Goal: Information Seeking & Learning: Learn about a topic

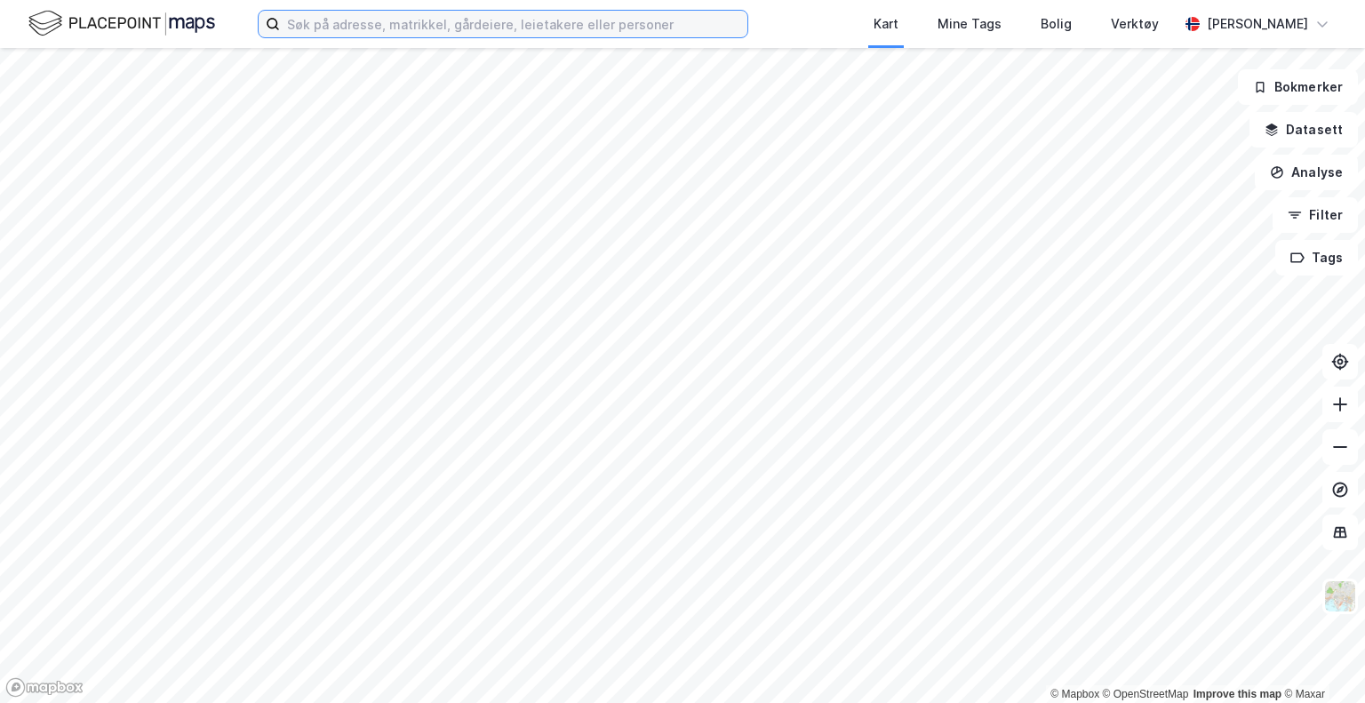
click at [453, 17] on input at bounding box center [513, 24] width 467 height 27
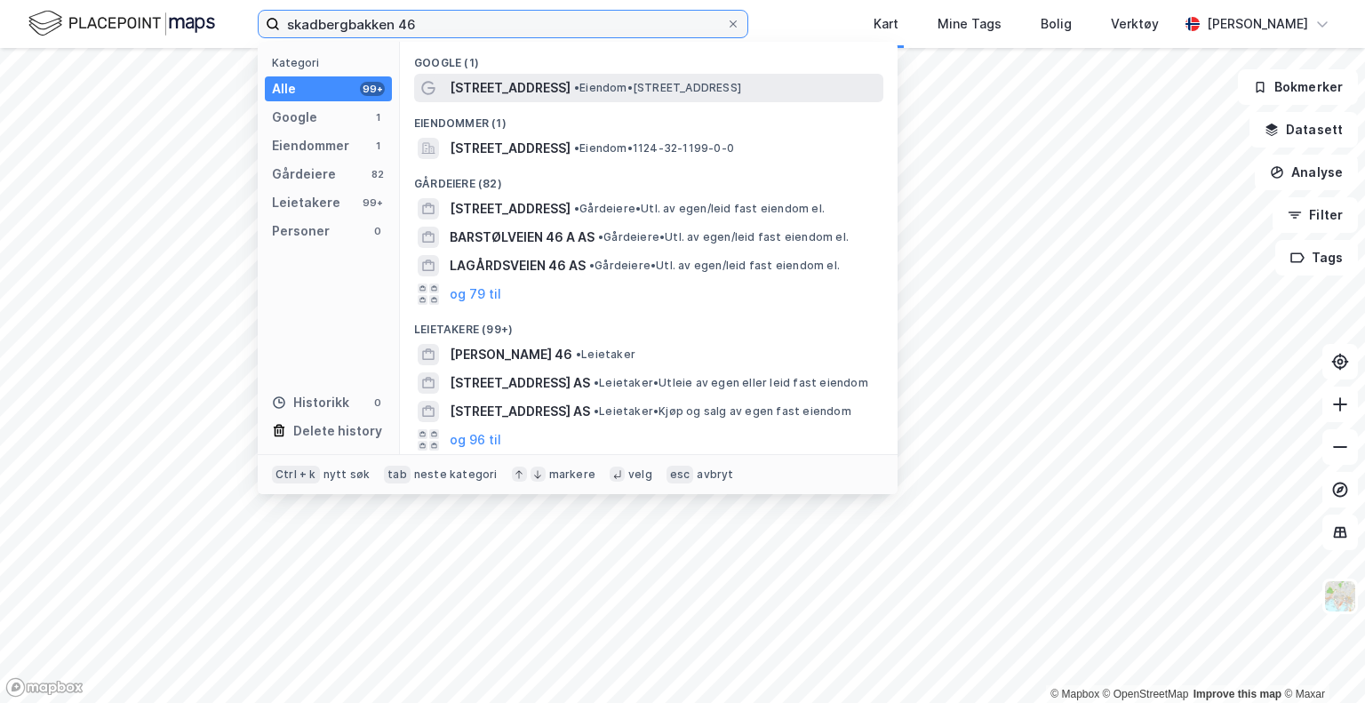
type input "skadbergbakken 46"
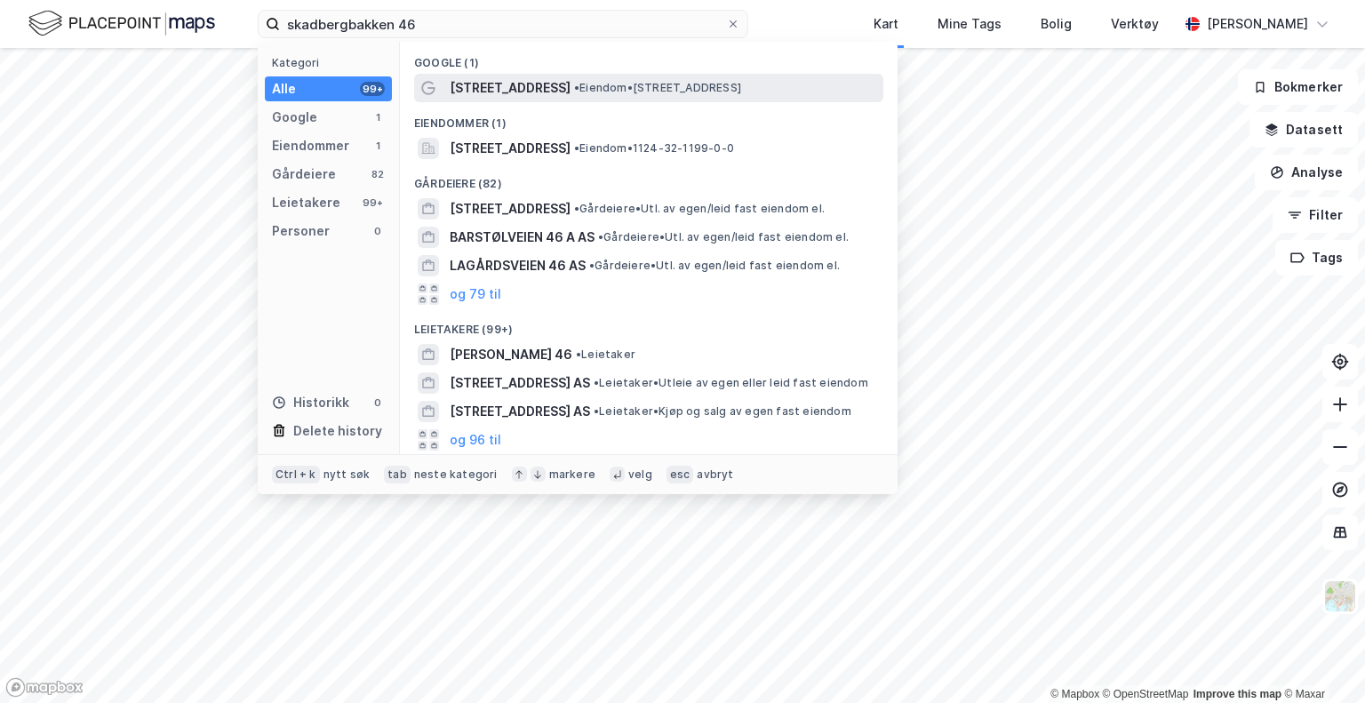
click at [579, 77] on div "[STREET_ADDRESS] • Eiendom • [STREET_ADDRESS]" at bounding box center [665, 87] width 430 height 21
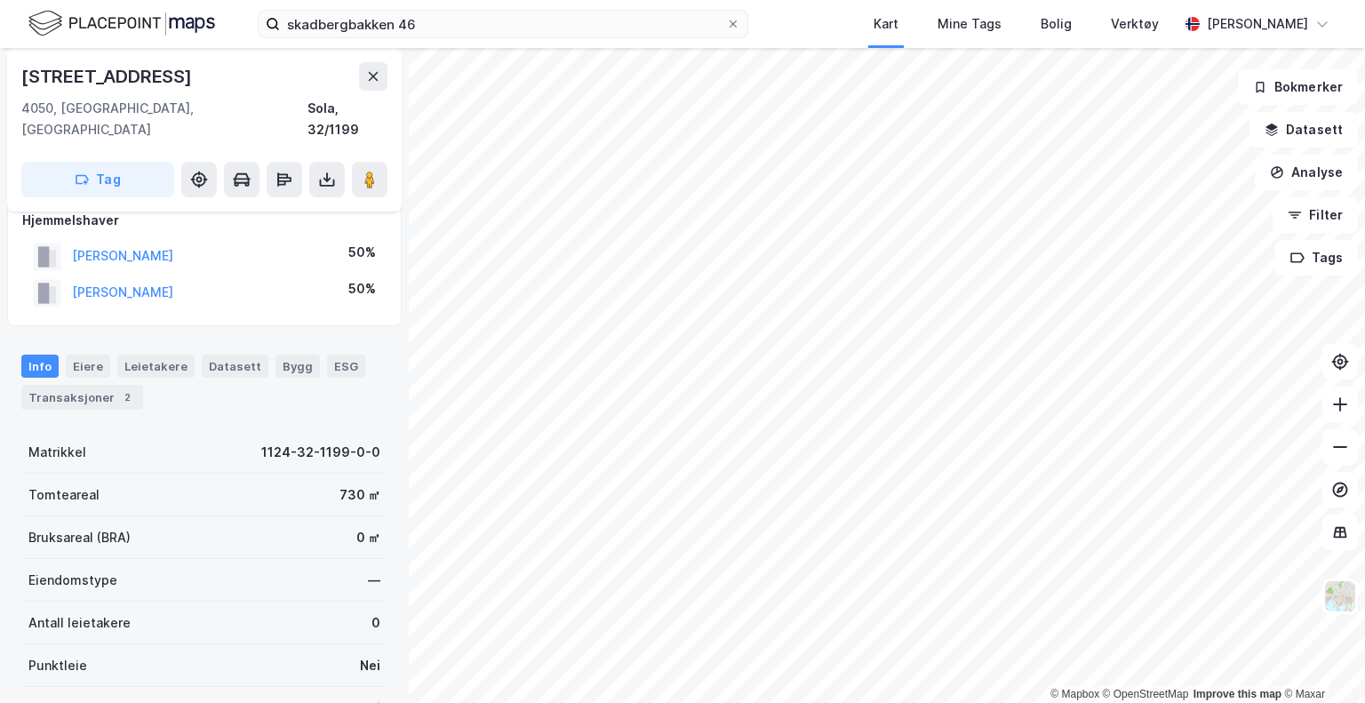
scroll to position [20, 0]
click at [102, 388] on div "Transaksjoner 2" at bounding box center [82, 400] width 122 height 25
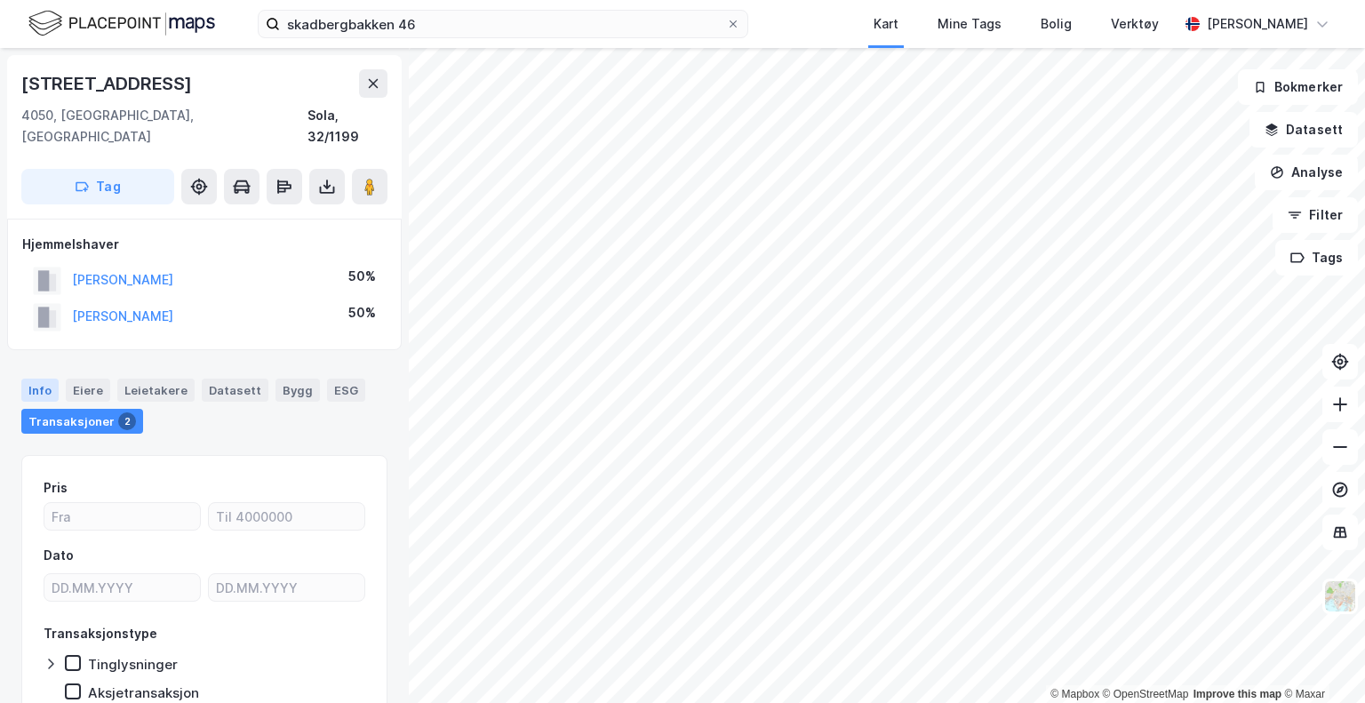
click at [39, 379] on div "Info" at bounding box center [39, 390] width 37 height 23
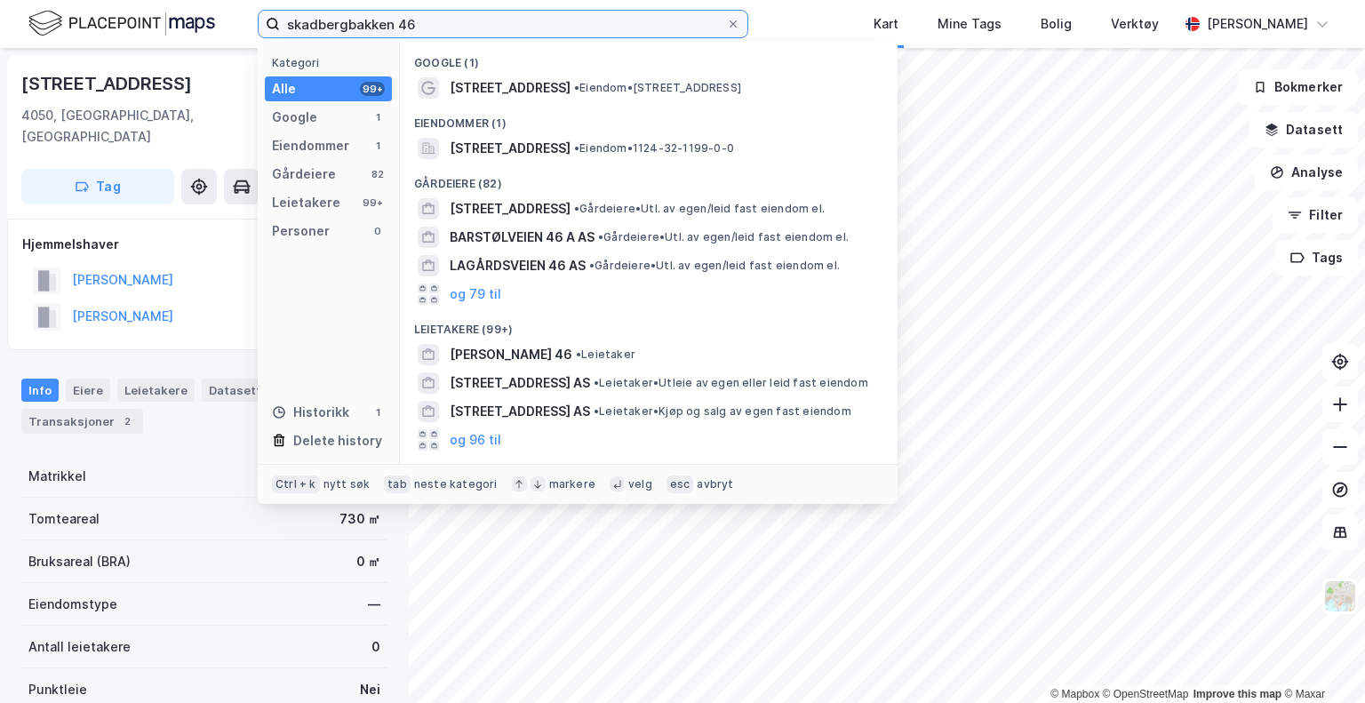
drag, startPoint x: 416, startPoint y: 22, endPoint x: 234, endPoint y: 31, distance: 182.4
click at [234, 31] on div "skadbergbakken 46 Kategori Alle 99+ Google 1 Eiendommer 1 Gårdeiere 82 Leietake…" at bounding box center [682, 24] width 1365 height 48
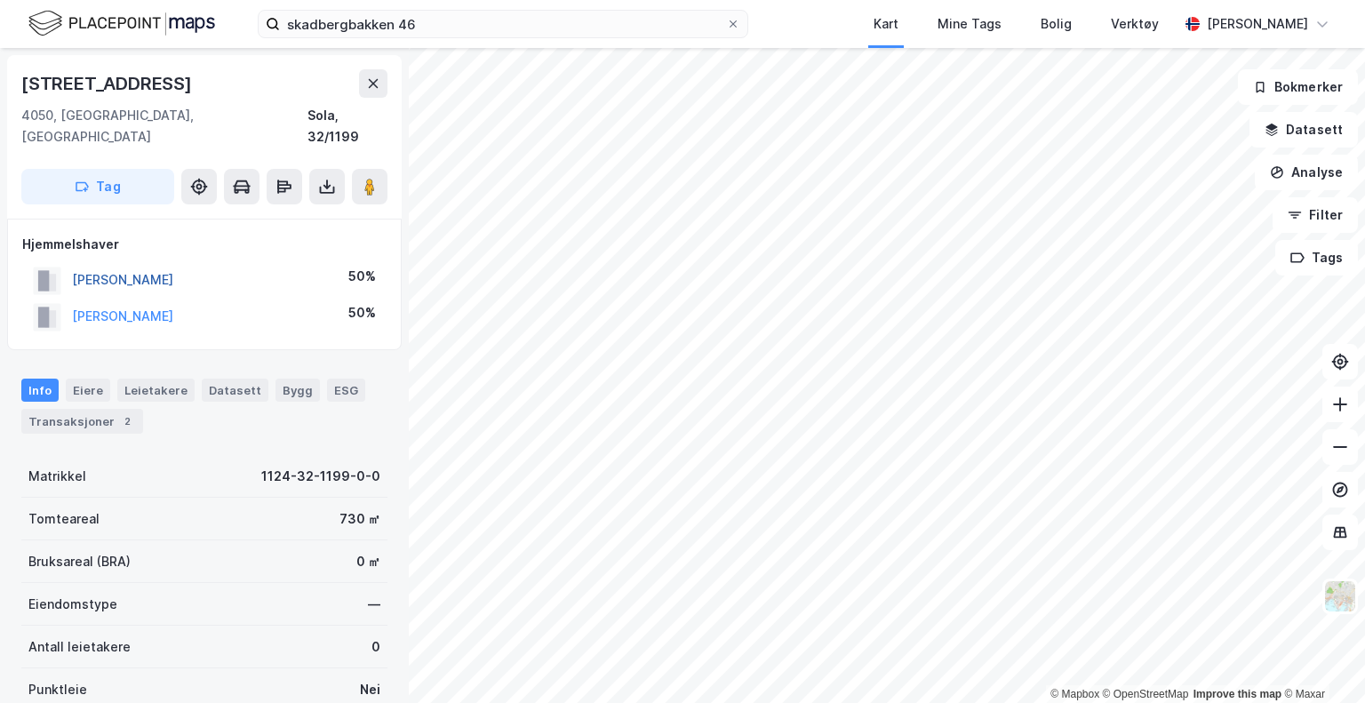
click at [0, 0] on button "[PERSON_NAME]" at bounding box center [0, 0] width 0 height 0
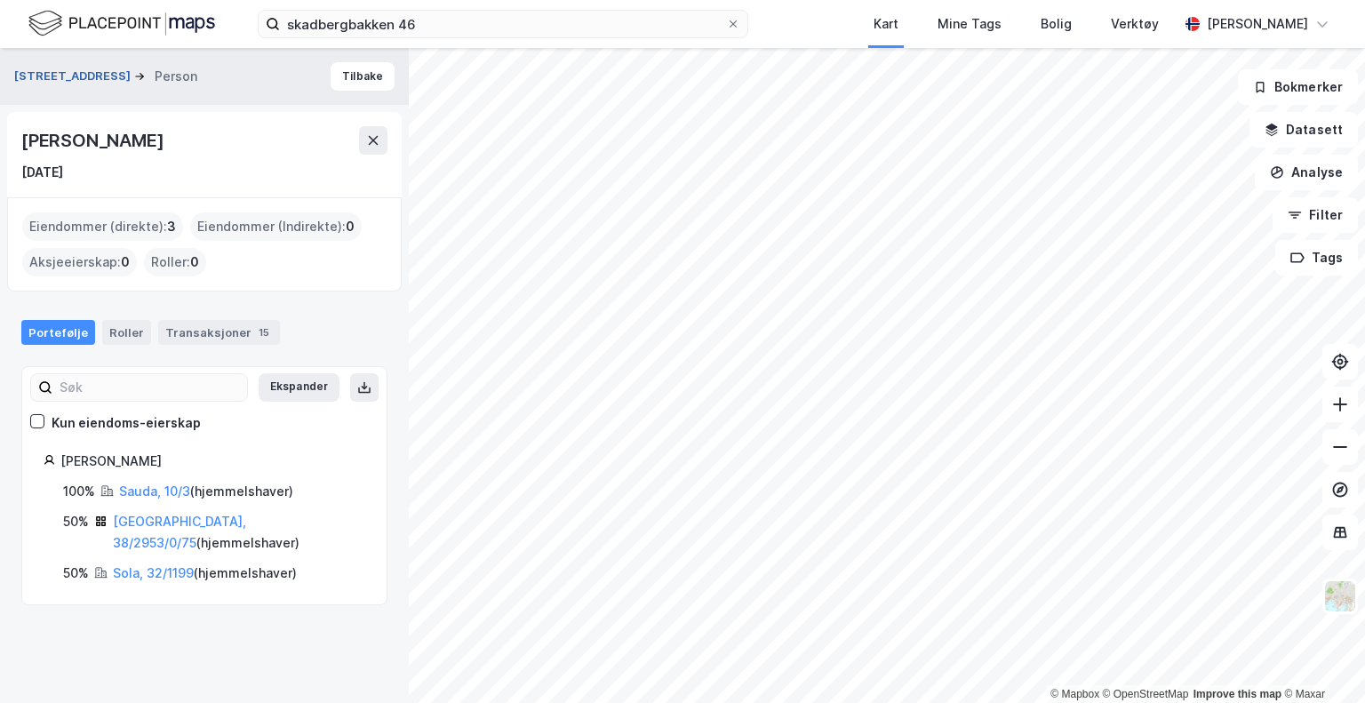
click at [64, 84] on div "Skadbergbakken 46 Person" at bounding box center [112, 76] width 197 height 21
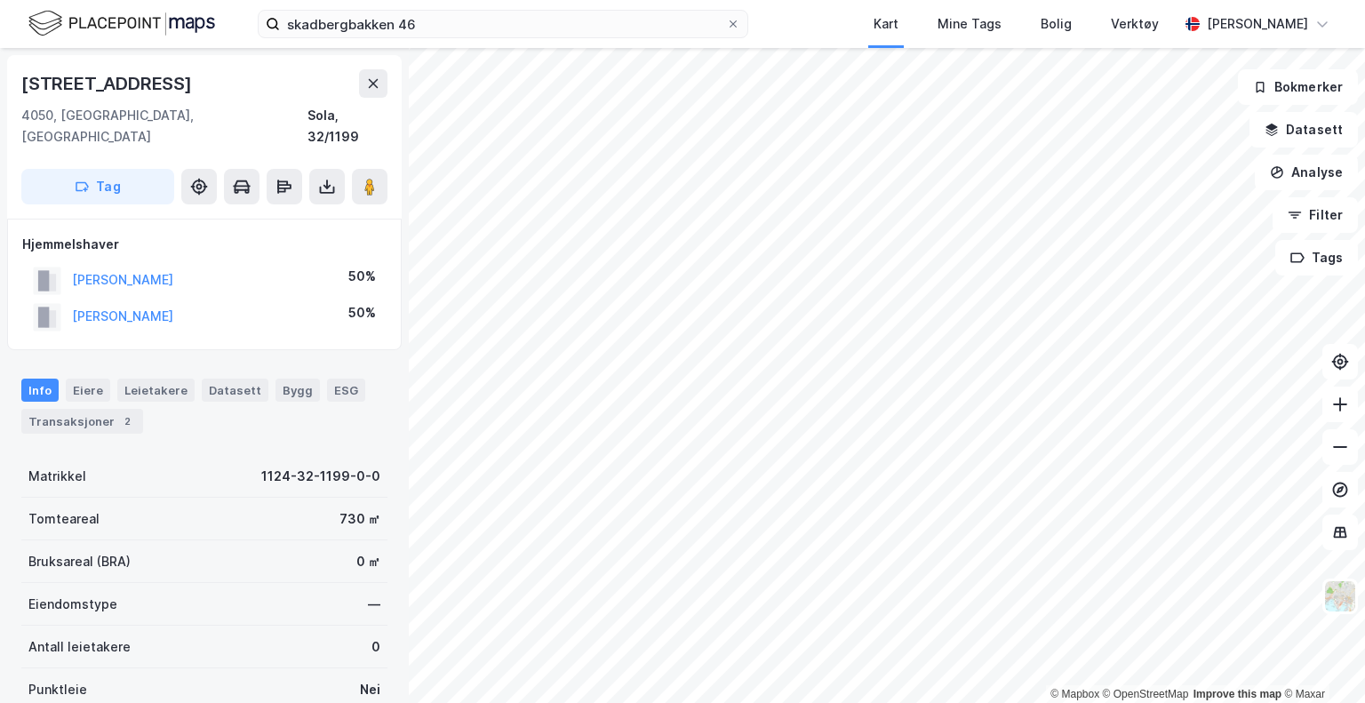
scroll to position [5, 0]
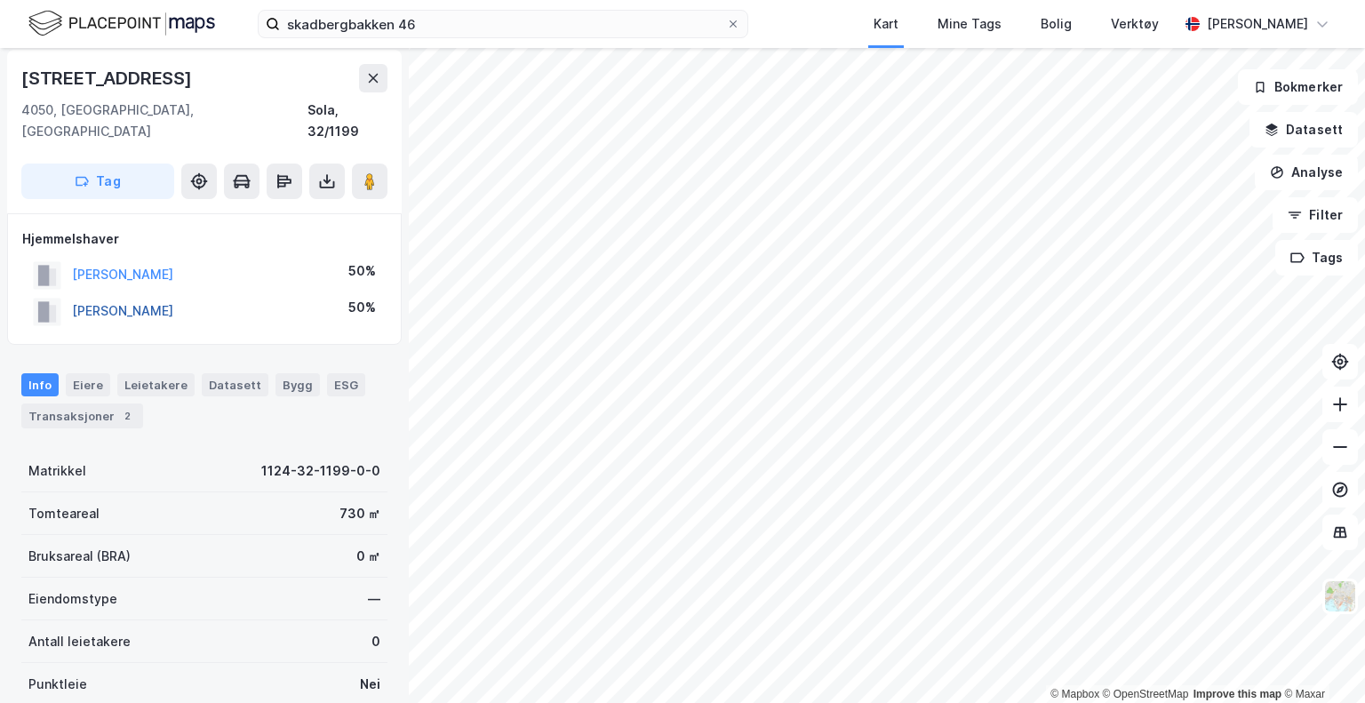
click at [0, 0] on button "[PERSON_NAME]" at bounding box center [0, 0] width 0 height 0
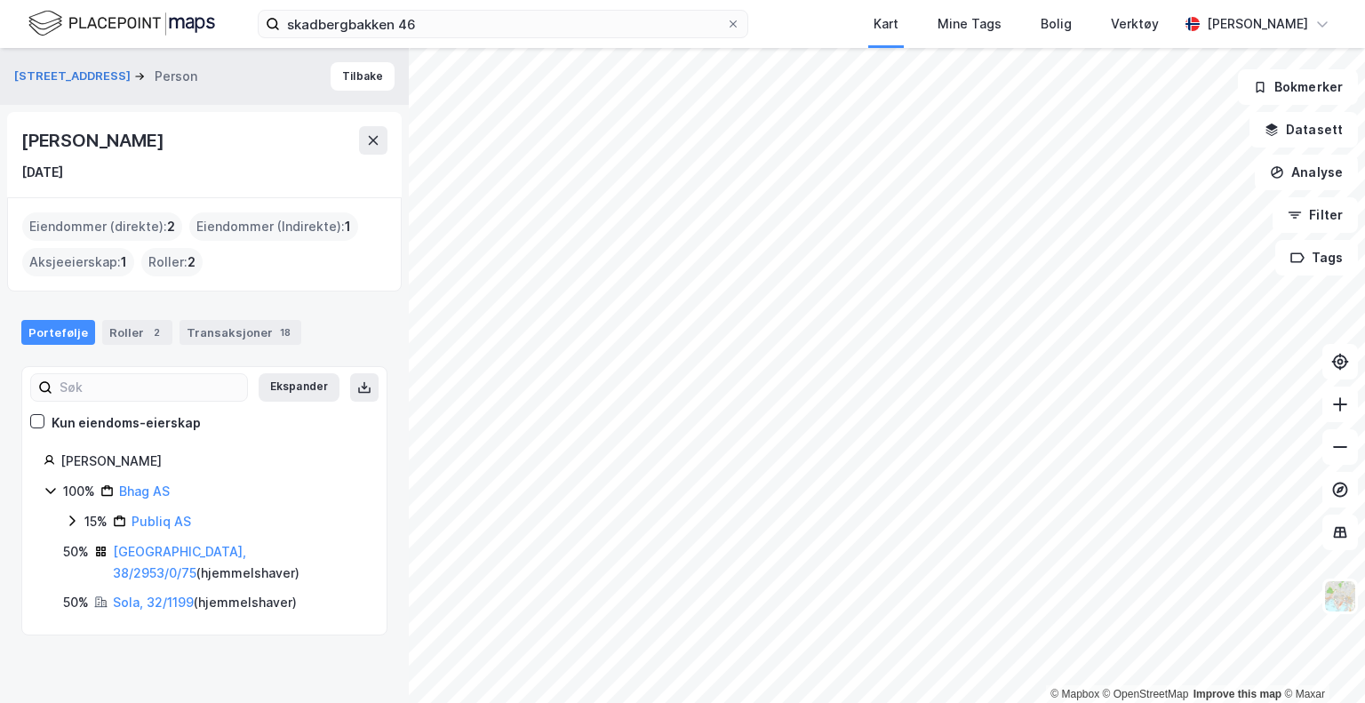
click at [160, 534] on div "100% [DEMOGRAPHIC_DATA] AS 15% Publiq AS 50% [GEOGRAPHIC_DATA], 38/2953/0/75 ( …" at bounding box center [205, 547] width 322 height 133
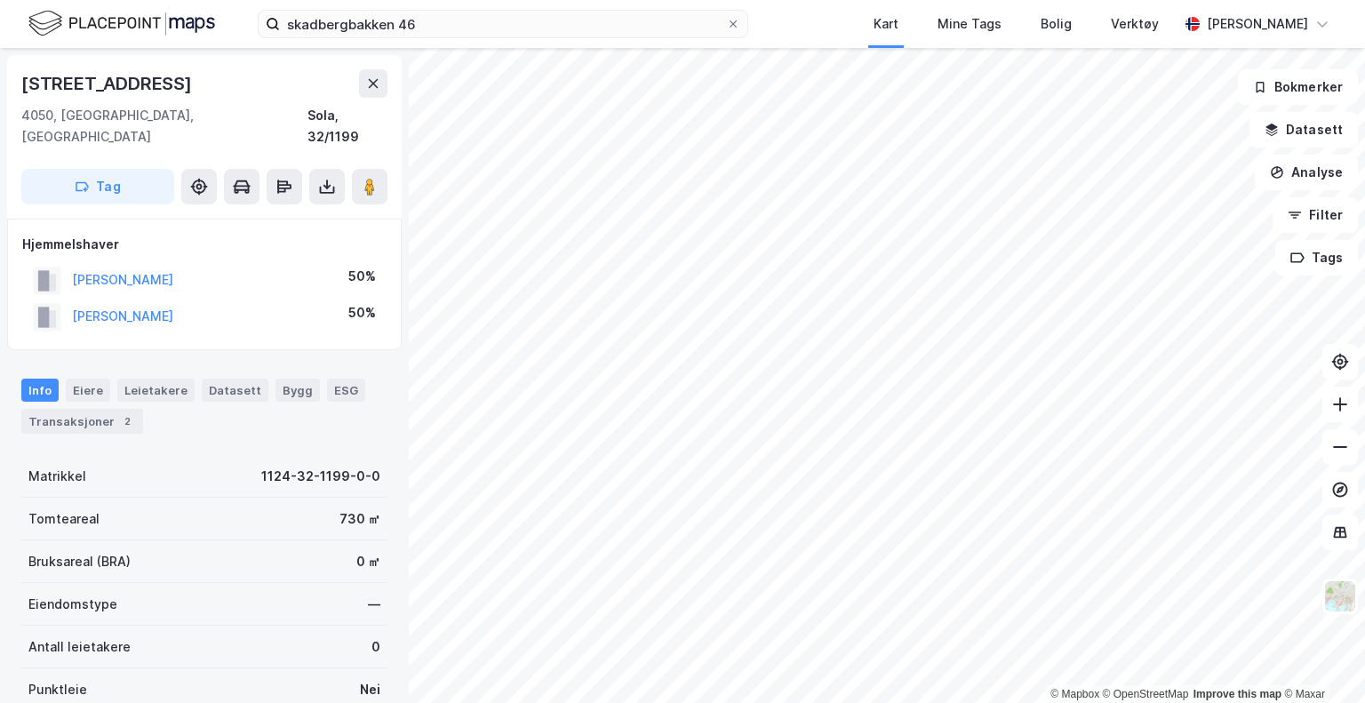
scroll to position [5, 0]
